Goal: Task Accomplishment & Management: Use online tool/utility

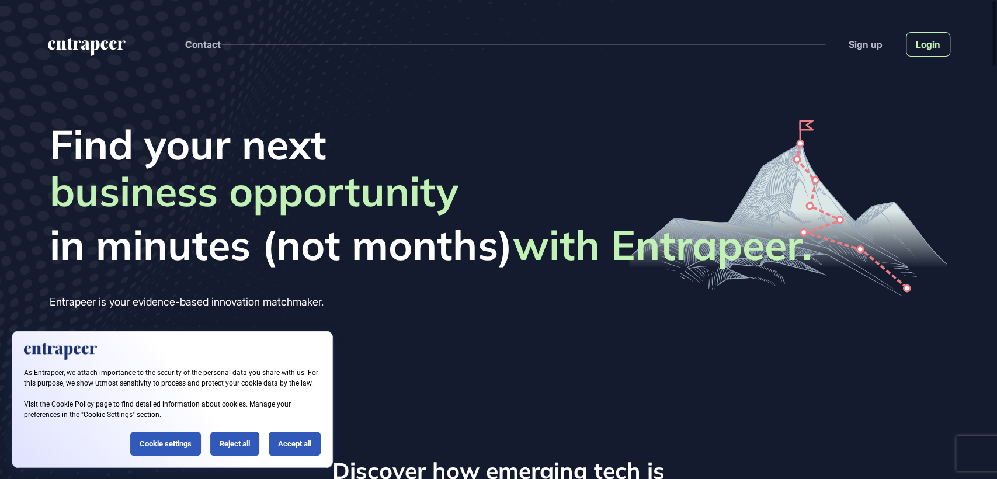
click at [935, 46] on link "Login" at bounding box center [928, 44] width 44 height 25
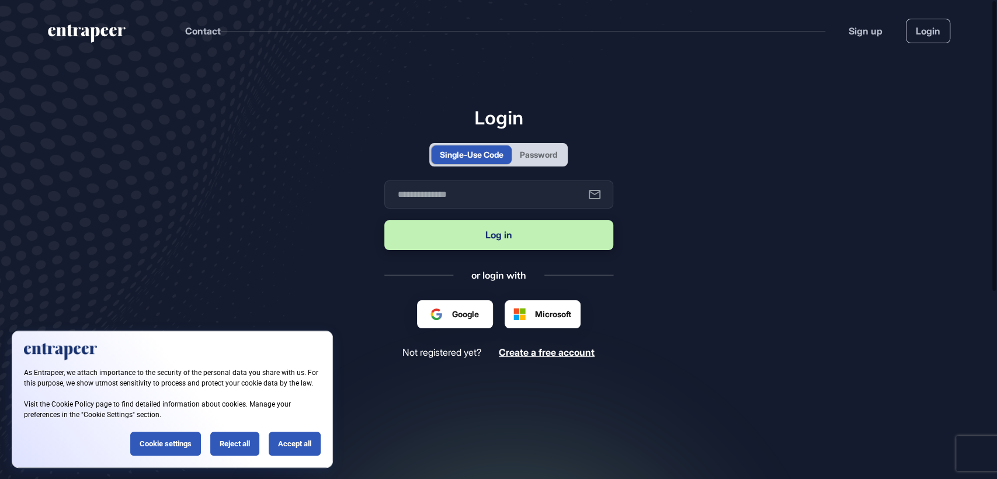
click at [537, 148] on div "Password" at bounding box center [538, 154] width 37 height 12
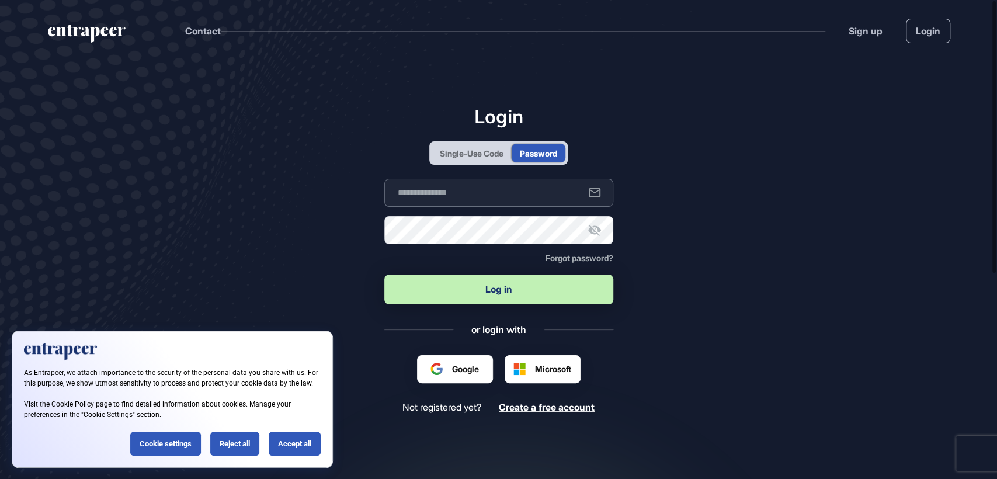
type input "**********"
click at [495, 300] on button "Log in" at bounding box center [498, 290] width 229 height 30
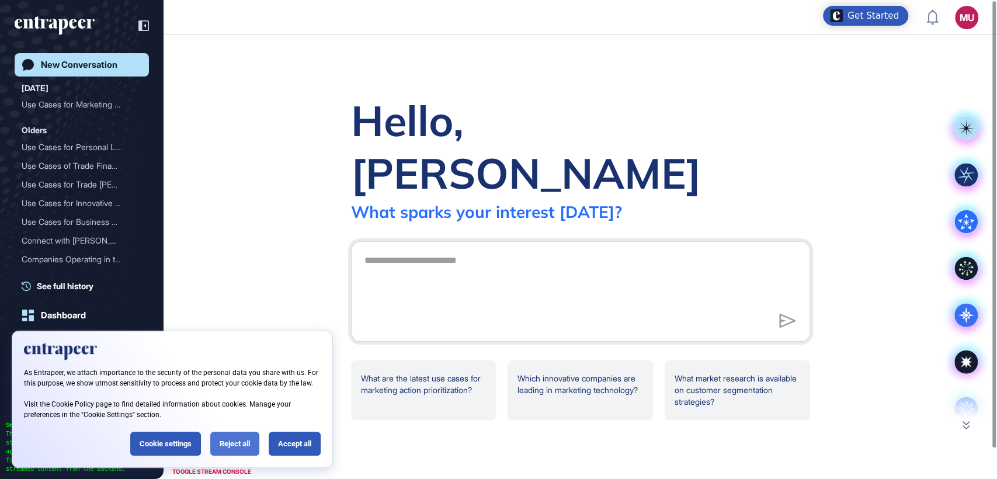
click at [233, 446] on div "Reject all" at bounding box center [234, 444] width 49 height 24
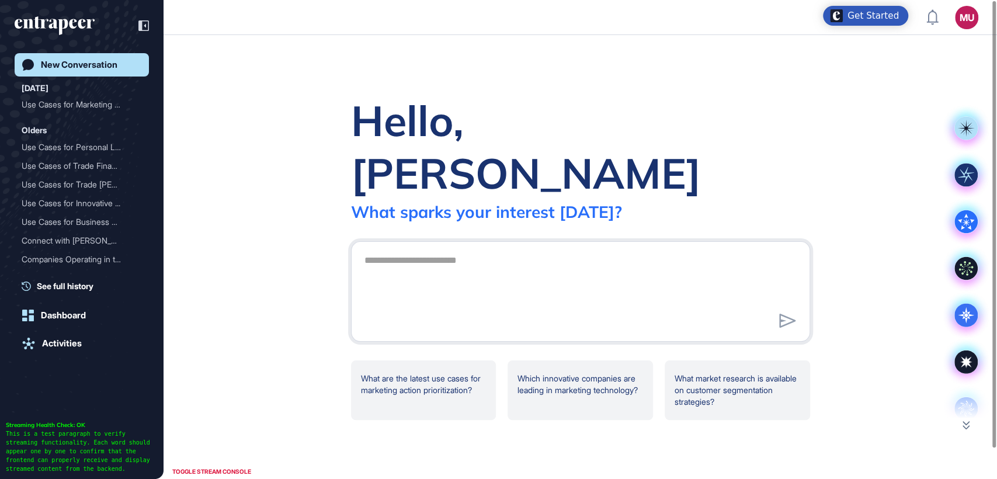
drag, startPoint x: 225, startPoint y: 155, endPoint x: 568, endPoint y: 75, distance: 352.3
click at [568, 75] on div "Hello, Metehan What sparks your interest today? .cls-2{fill:#fff} What are the …" at bounding box center [581, 257] width 834 height 444
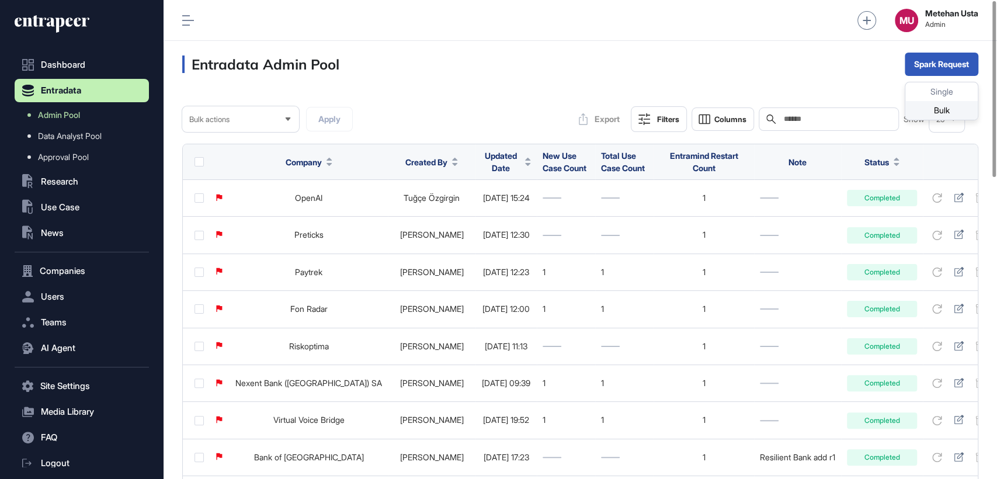
click at [934, 107] on div "Bulk" at bounding box center [941, 110] width 72 height 19
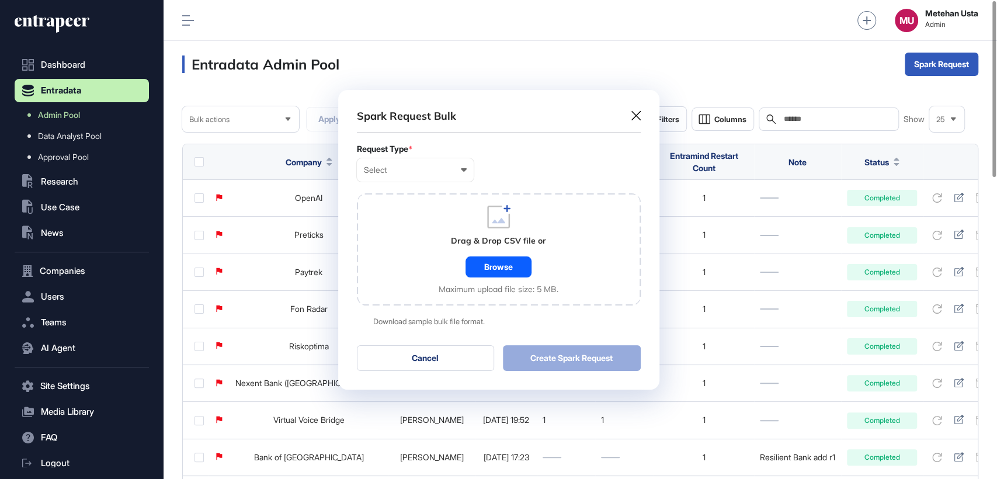
scroll to position [0, 5]
click at [428, 171] on div "Select" at bounding box center [415, 169] width 103 height 9
click at [0, 0] on div "Company" at bounding box center [0, 0] width 0 height 0
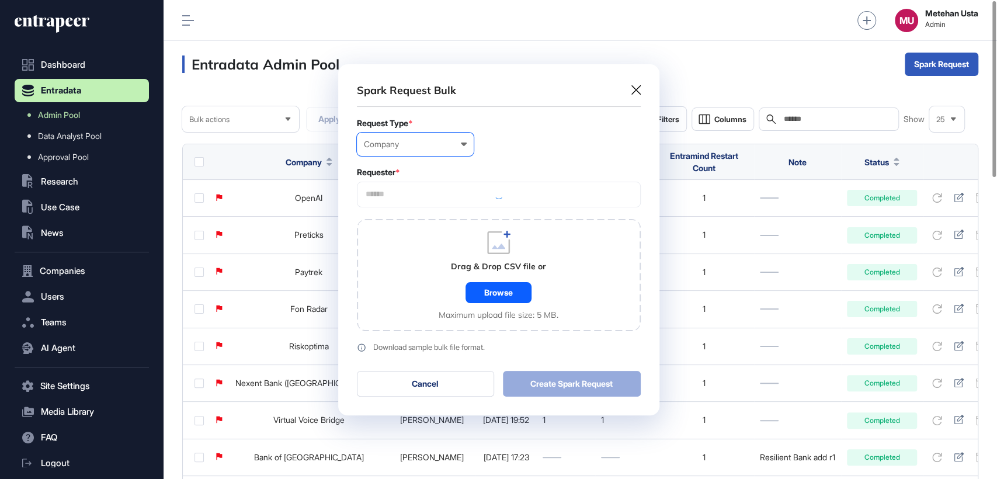
scroll to position [351, 321]
click at [451, 200] on div at bounding box center [499, 195] width 284 height 26
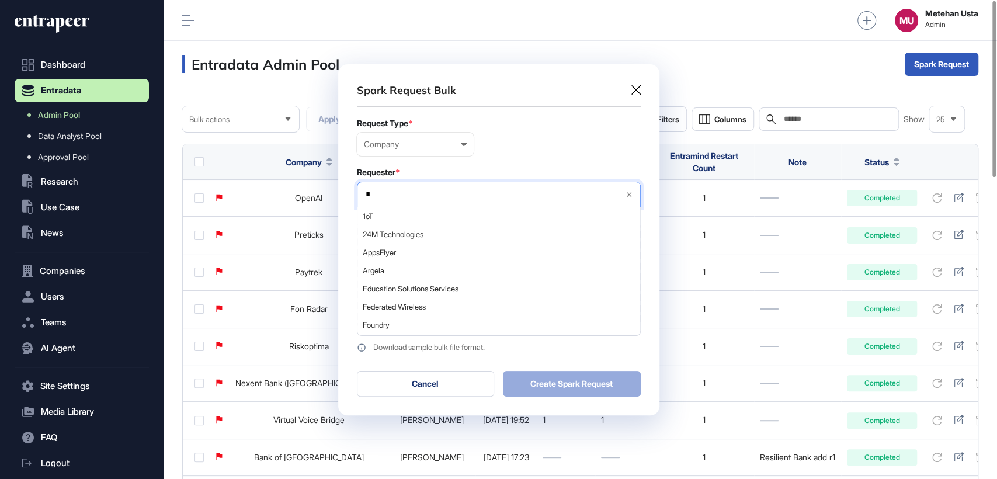
click at [453, 197] on input "*" at bounding box center [490, 194] width 251 height 10
type input "*"
type input "*********"
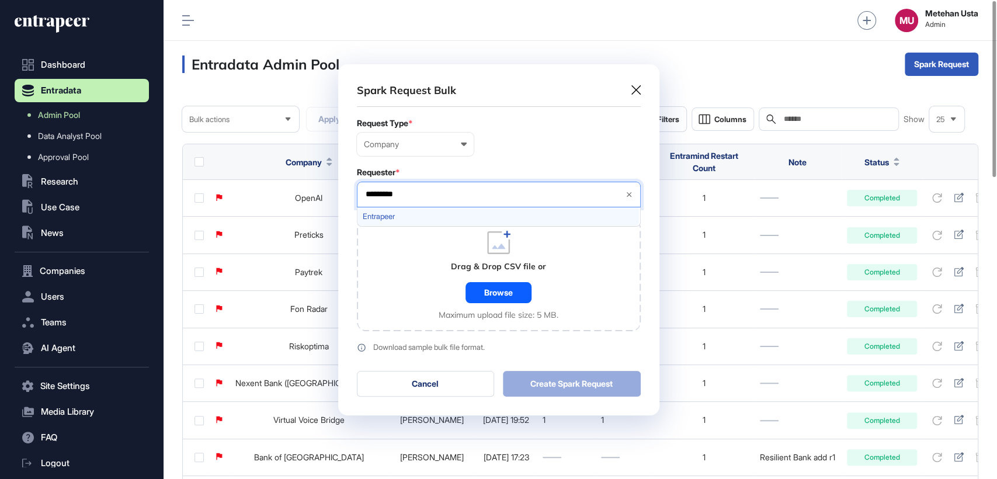
click at [388, 212] on span "Entrapeer" at bounding box center [498, 216] width 271 height 9
click at [523, 141] on div "Company User Company Customer Request ID" at bounding box center [499, 144] width 284 height 23
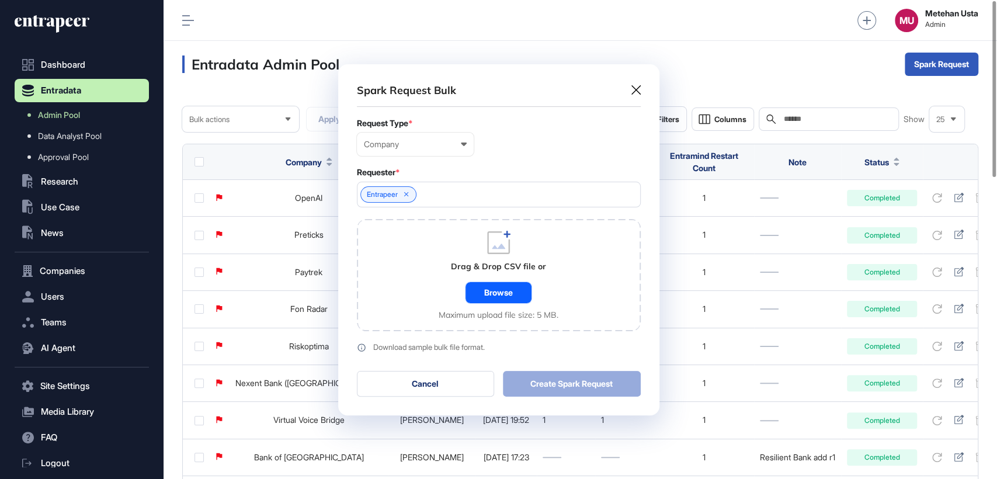
click at [487, 292] on div "Browse" at bounding box center [499, 292] width 66 height 21
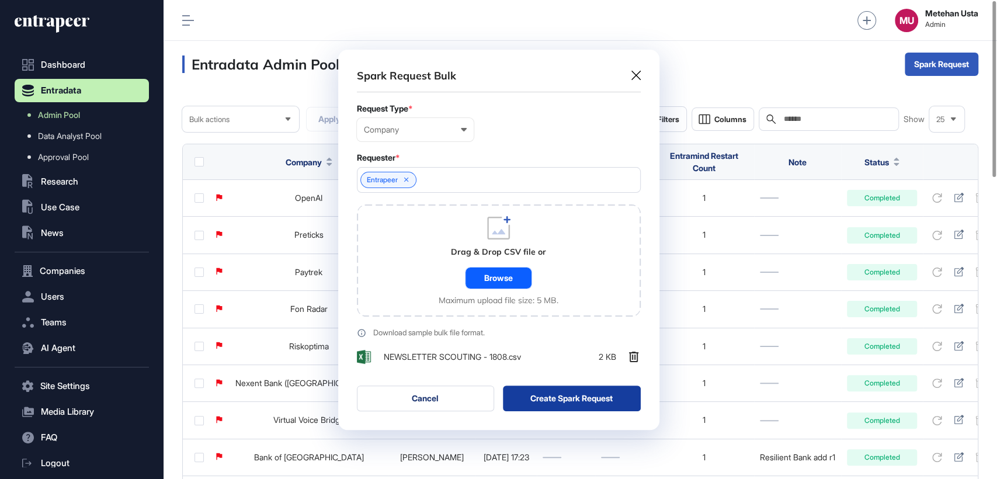
scroll to position [380, 321]
click at [583, 411] on div "Spark Request Bulk Request Type * Company User Company Customer Request ID Requ…" at bounding box center [498, 240] width 321 height 380
click at [580, 402] on button "Create Spark Request" at bounding box center [572, 399] width 138 height 26
